Goal: Task Accomplishment & Management: Complete application form

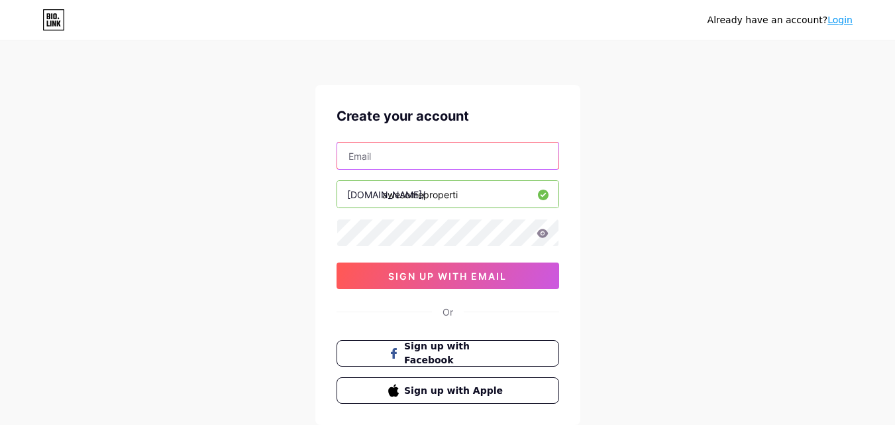
click at [483, 164] on input "text" at bounding box center [447, 155] width 221 height 26
type input "[EMAIL_ADDRESS][DOMAIN_NAME]"
click at [544, 229] on icon at bounding box center [542, 233] width 12 height 9
click at [544, 229] on icon at bounding box center [541, 233] width 13 height 13
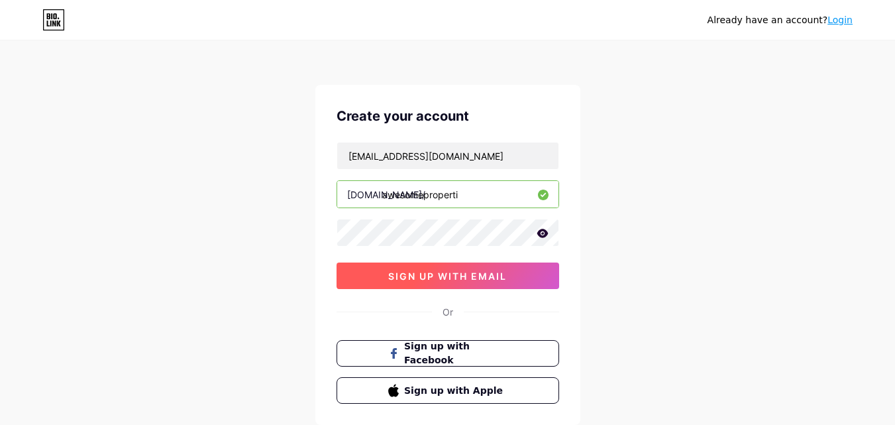
click at [464, 274] on span "sign up with email" at bounding box center [447, 275] width 119 height 11
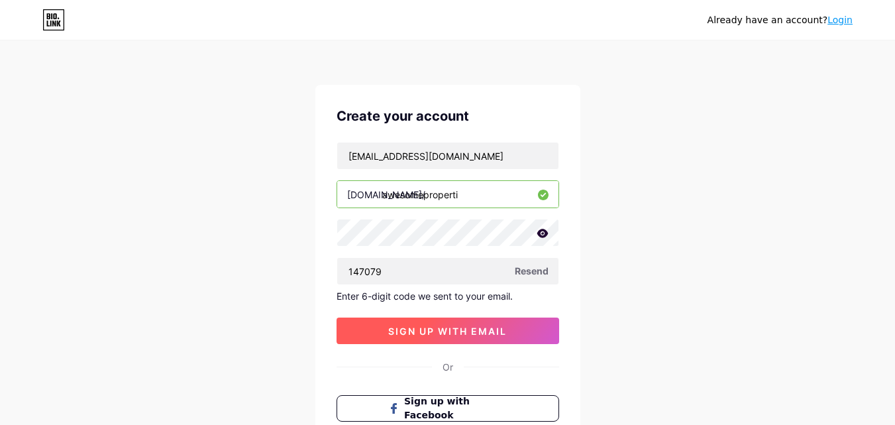
type input "147079"
click at [475, 340] on button "sign up with email" at bounding box center [447, 330] width 223 height 26
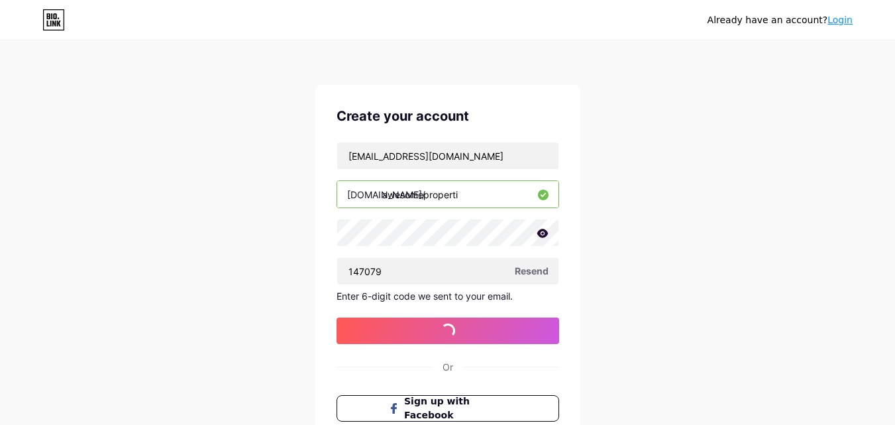
click at [540, 269] on span "Resend" at bounding box center [532, 271] width 34 height 14
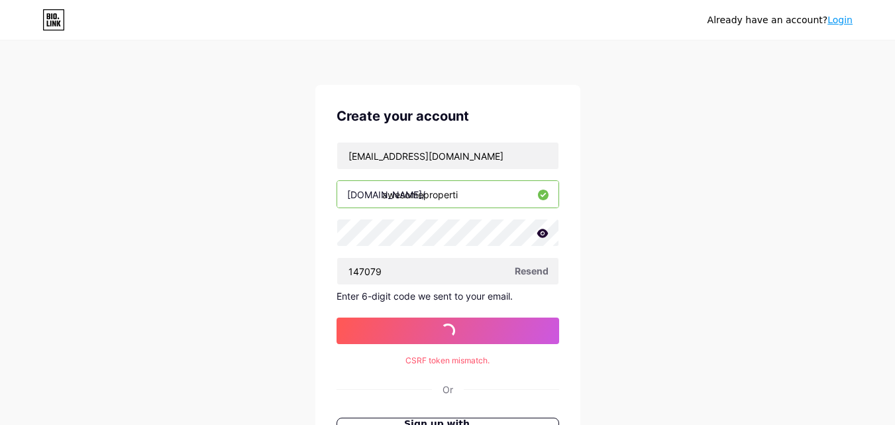
click at [540, 269] on span "Resend" at bounding box center [532, 271] width 34 height 14
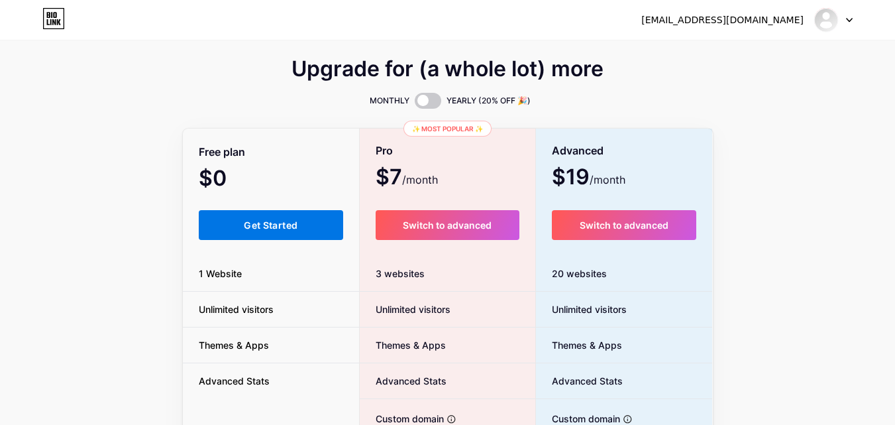
click at [244, 220] on span "Get Started" at bounding box center [271, 224] width 54 height 11
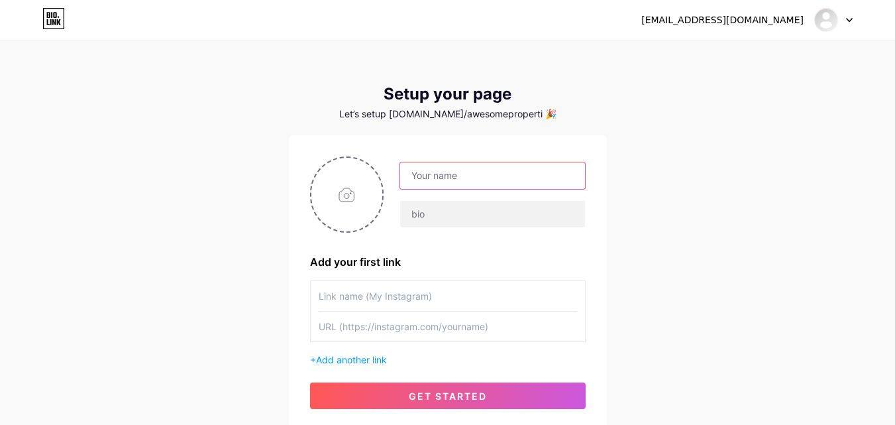
click at [515, 176] on input "text" at bounding box center [492, 175] width 184 height 26
type input "Awesome Properti"
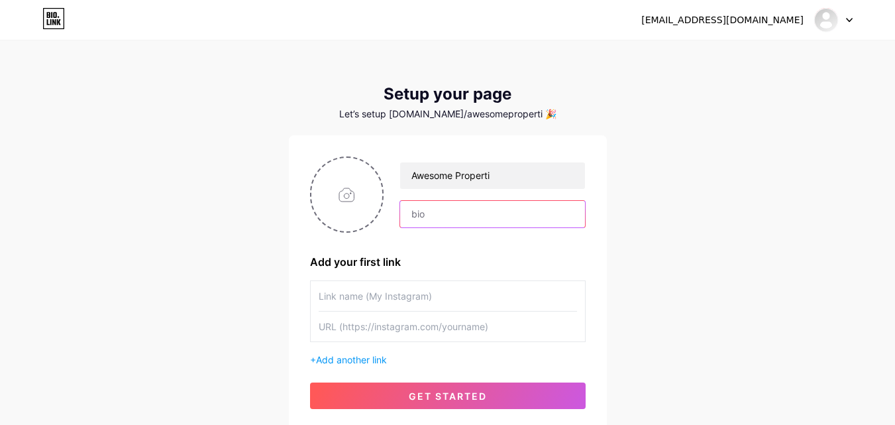
click at [511, 213] on input "text" at bounding box center [492, 214] width 184 height 26
type input "K"
type input "M"
type input "[PERSON_NAME] S"
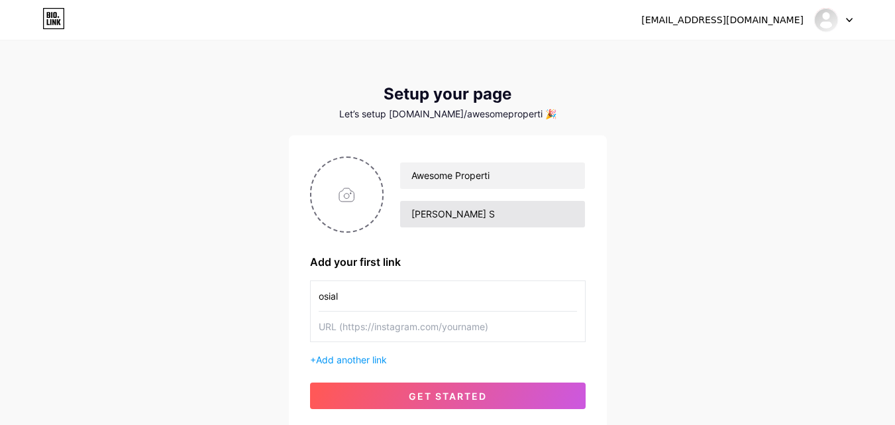
type input "osial"
click at [511, 213] on input "[PERSON_NAME] S" at bounding box center [492, 214] width 184 height 26
type input "[PERSON_NAME] Kepoin Sosial Media Kita"
drag, startPoint x: 412, startPoint y: 295, endPoint x: 264, endPoint y: 258, distance: 152.3
click at [264, 258] on div "[EMAIL_ADDRESS][DOMAIN_NAME] Dashboard Logout Setup your page Let’s setup [DOMA…" at bounding box center [447, 236] width 895 height 472
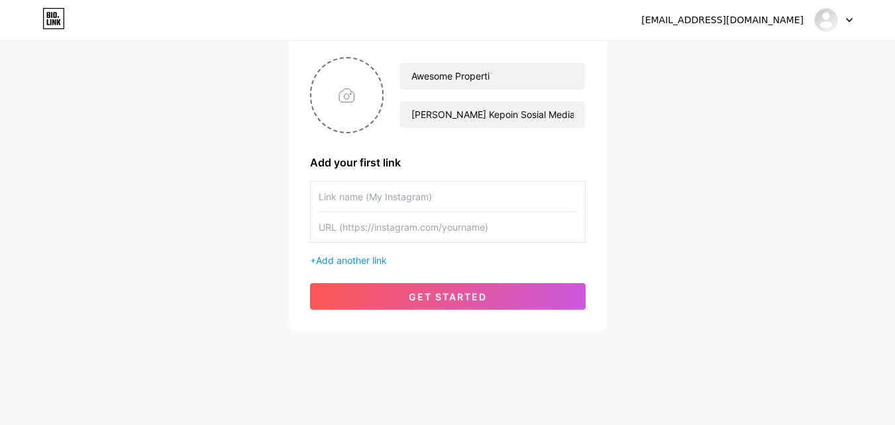
scroll to position [101, 0]
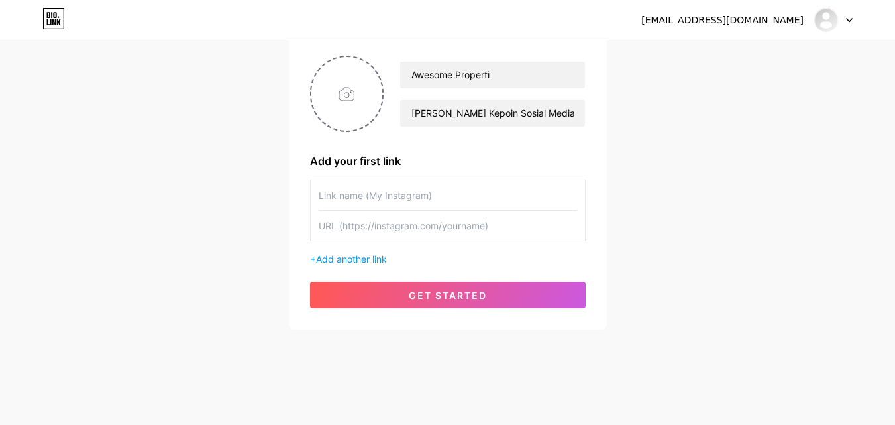
click at [342, 195] on input "text" at bounding box center [448, 195] width 258 height 30
type input "Awesome Properti"
click at [371, 227] on input "text" at bounding box center [448, 226] width 258 height 30
paste input "[URL][DOMAIN_NAME]"
type input "[URL][DOMAIN_NAME]"
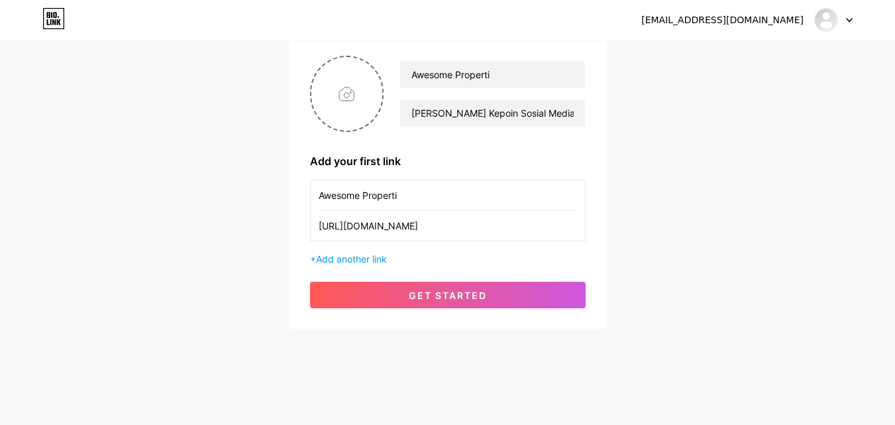
click at [321, 197] on input "Awesome Properti" at bounding box center [448, 195] width 258 height 30
click at [319, 194] on input "Awesome Properti" at bounding box center [448, 195] width 258 height 30
click at [364, 259] on span "Add another link" at bounding box center [351, 258] width 71 height 11
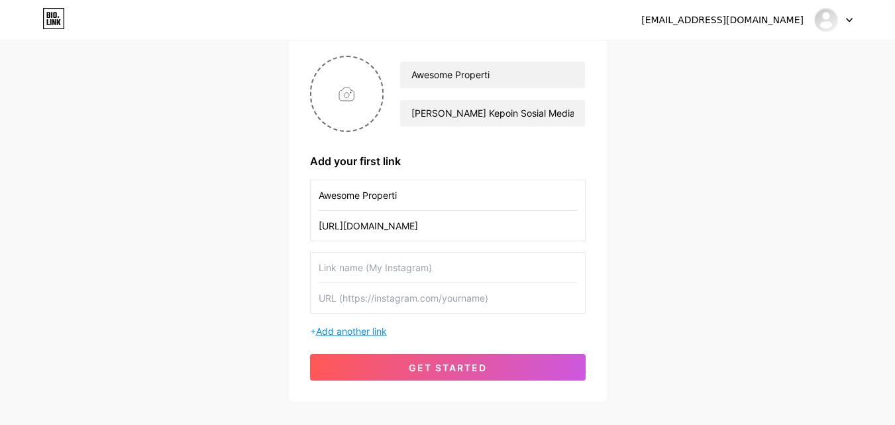
scroll to position [167, 0]
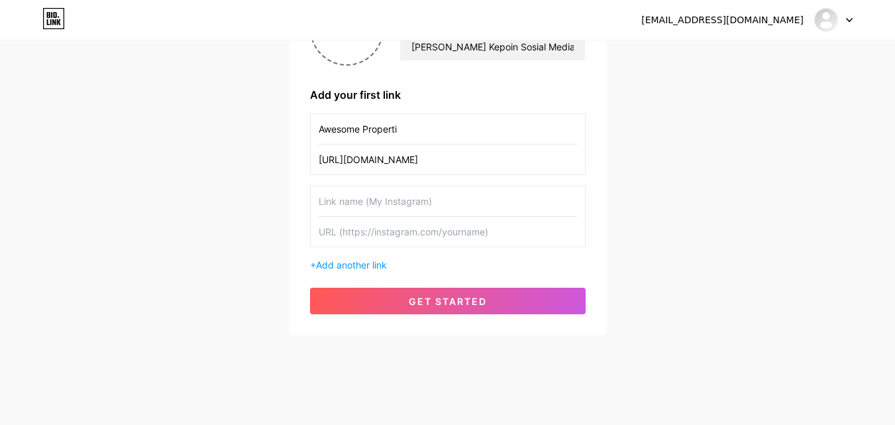
drag, startPoint x: 410, startPoint y: 128, endPoint x: 298, endPoint y: 132, distance: 112.0
click at [298, 132] on div "Awesome [PERSON_NAME] Kepoin Sosial Media Kita Add your first link Awesome Prop…" at bounding box center [448, 151] width 318 height 367
type input "Instagram"
click at [360, 197] on input "text" at bounding box center [448, 201] width 258 height 30
type input "T"
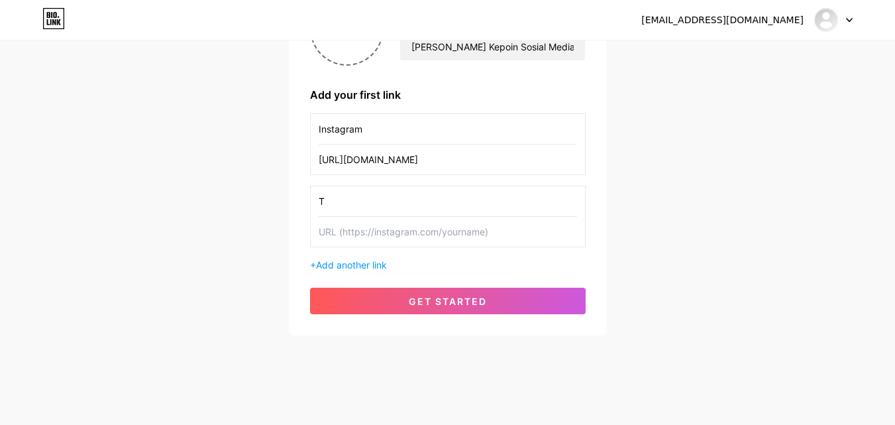
click at [423, 162] on input "[URL][DOMAIN_NAME]" at bounding box center [448, 159] width 258 height 30
click at [401, 230] on input "text" at bounding box center [448, 232] width 258 height 30
paste input "[URL][DOMAIN_NAME]"
type input "[URL][DOMAIN_NAME]"
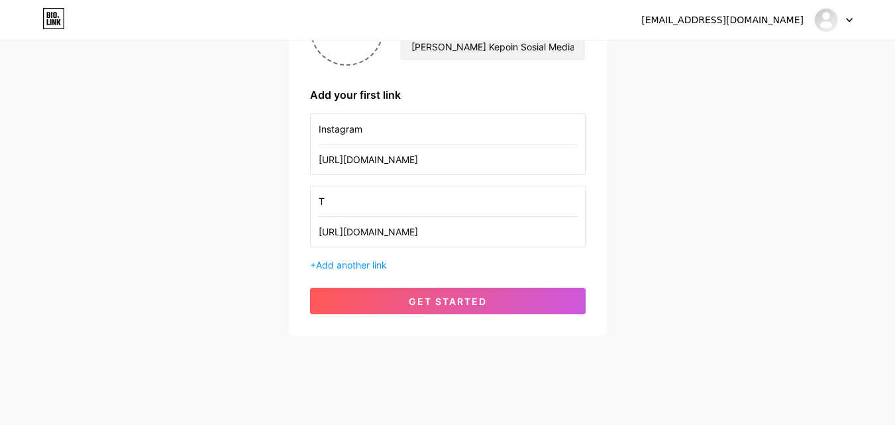
click at [367, 201] on input "T" at bounding box center [448, 201] width 258 height 30
type input "Tiktok"
drag, startPoint x: 373, startPoint y: 131, endPoint x: 294, endPoint y: 127, distance: 78.9
click at [294, 127] on div "Awesome [PERSON_NAME] Kepoin Sosial Media Kita Add your first link Instagram [U…" at bounding box center [448, 151] width 318 height 367
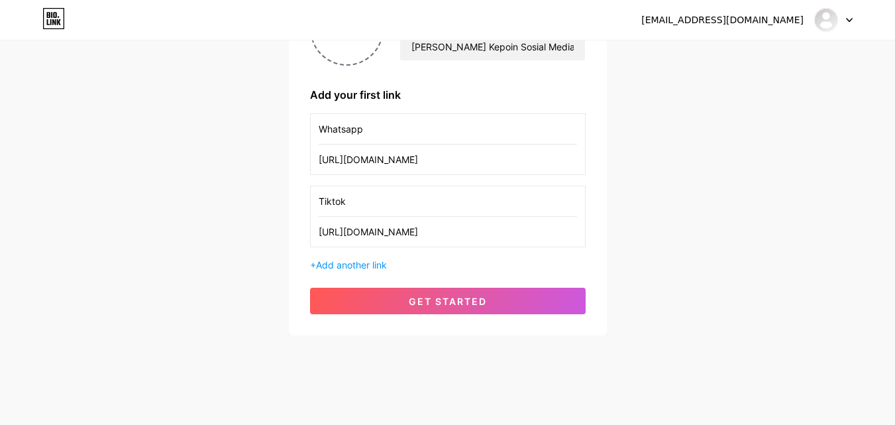
type input "Whatsapp"
click at [531, 160] on input "[URL][DOMAIN_NAME]" at bounding box center [448, 159] width 258 height 30
paste input "[DOMAIN_NAME][URL]"
type input "[URL][DOMAIN_NAME]"
click at [374, 261] on span "Add another link" at bounding box center [351, 264] width 71 height 11
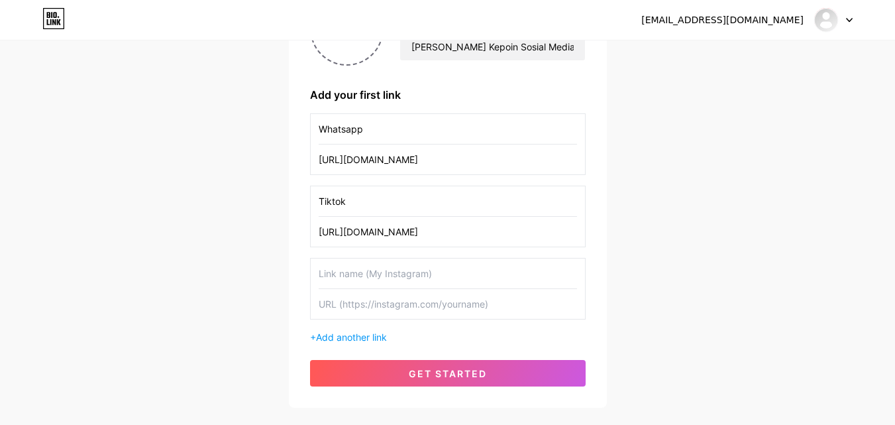
click at [342, 273] on input "text" at bounding box center [448, 273] width 258 height 30
type input "Facebook"
click at [381, 305] on input "text" at bounding box center [448, 304] width 258 height 30
paste input "[URL][DOMAIN_NAME]"
type input "[URL][DOMAIN_NAME]"
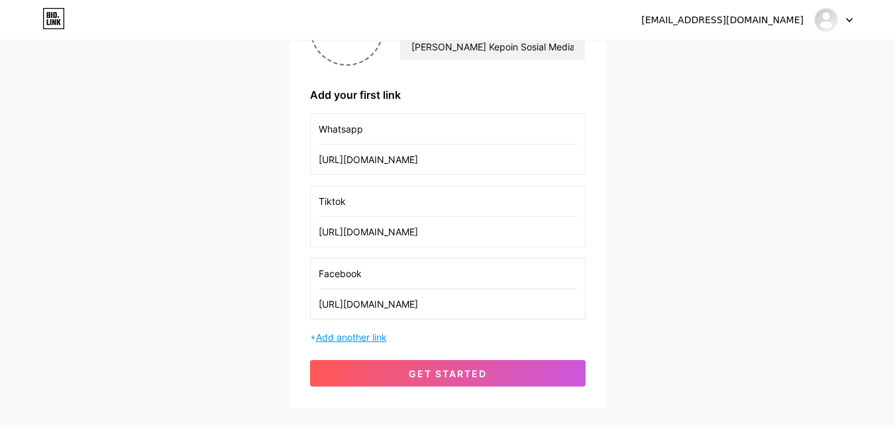
click at [366, 338] on span "Add another link" at bounding box center [351, 336] width 71 height 11
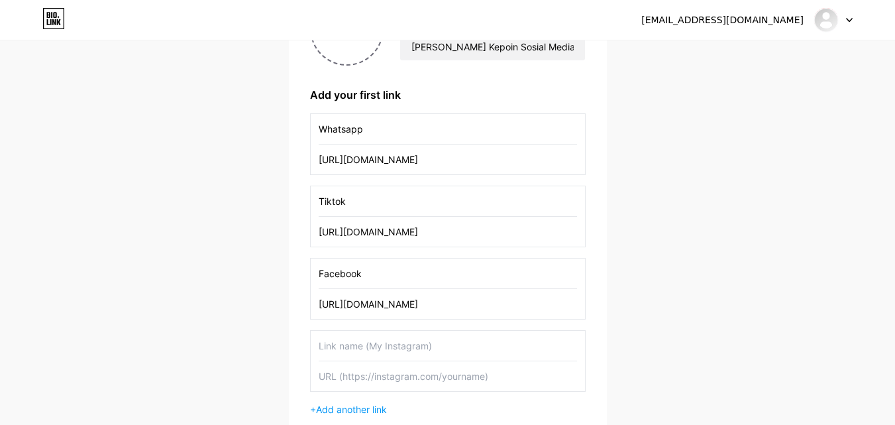
click at [387, 233] on input "[URL][DOMAIN_NAME]" at bounding box center [448, 232] width 258 height 30
paste input "://[DOMAIN_NAME][URL]"
type input "[URL][DOMAIN_NAME]"
click at [350, 350] on input "text" at bounding box center [448, 345] width 258 height 30
type input "Instagram"
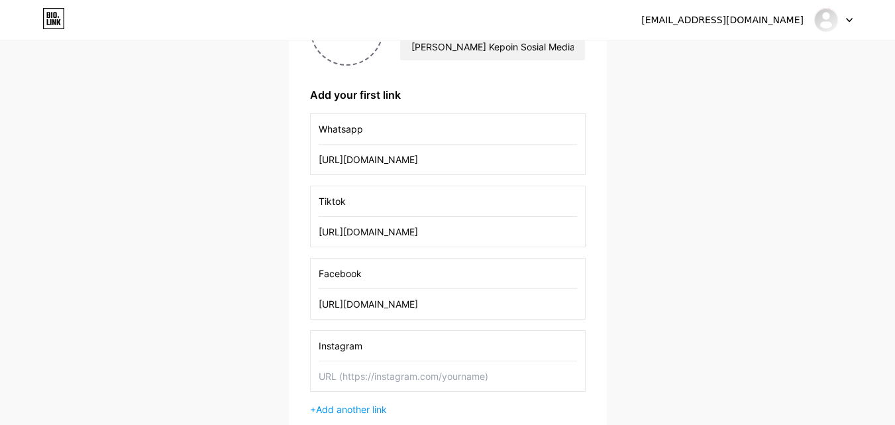
click at [362, 383] on input "text" at bounding box center [448, 376] width 258 height 30
paste input "[URL][DOMAIN_NAME]"
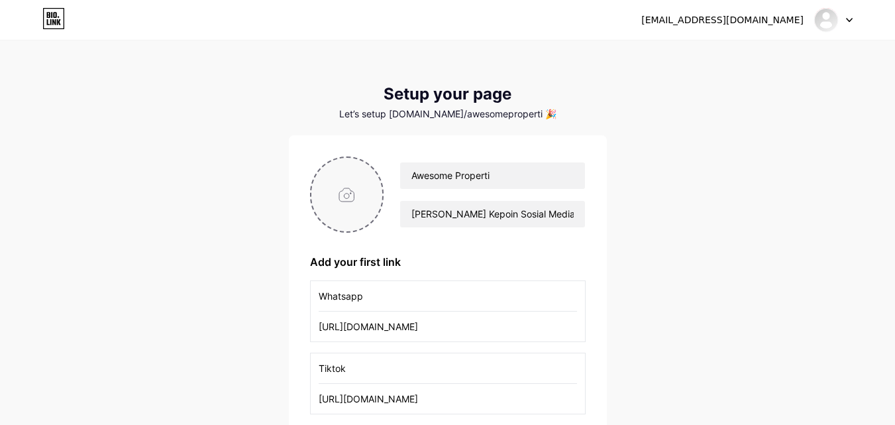
type input "[URL][DOMAIN_NAME]"
click at [361, 208] on input "file" at bounding box center [347, 195] width 72 height 74
click at [410, 216] on input "[PERSON_NAME] Kepoin Sosial Media Kita" at bounding box center [492, 214] width 184 height 26
click at [460, 215] on input "[PERSON_NAME] Kepoin Sosial Media Kita" at bounding box center [492, 214] width 184 height 26
type input "[PERSON_NAME] Kepoin Dulu Sosial Media Kita"
